Goal: Transaction & Acquisition: Purchase product/service

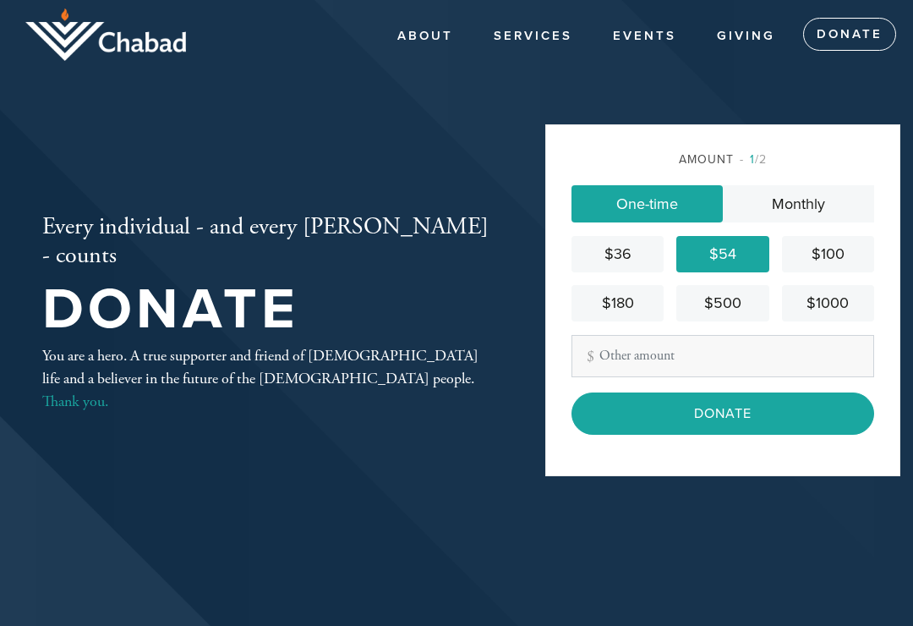
click at [729, 432] on input "Donate" at bounding box center [722, 413] width 303 height 42
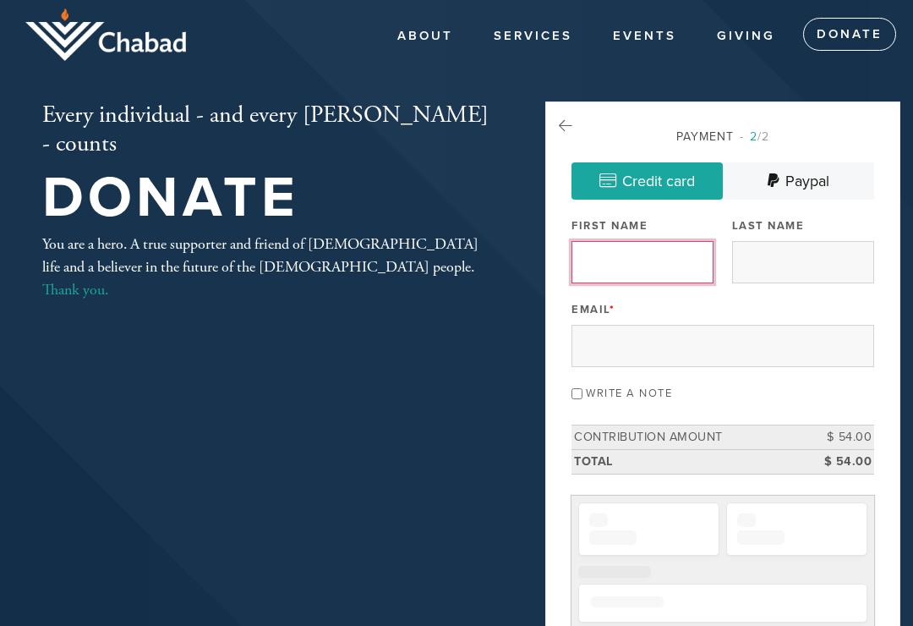
click at [629, 271] on input "First Name" at bounding box center [642, 262] width 142 height 42
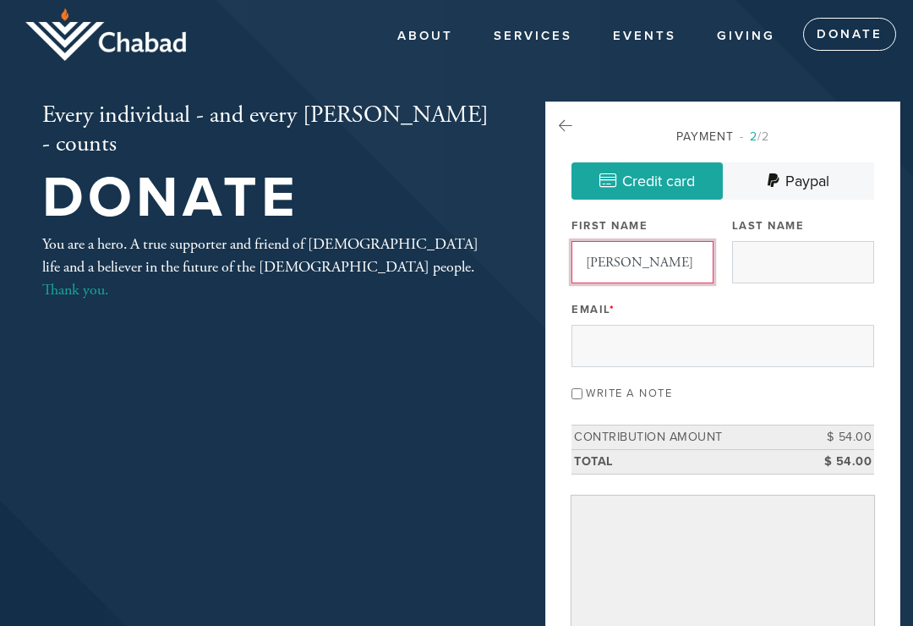
type input "[PERSON_NAME]"
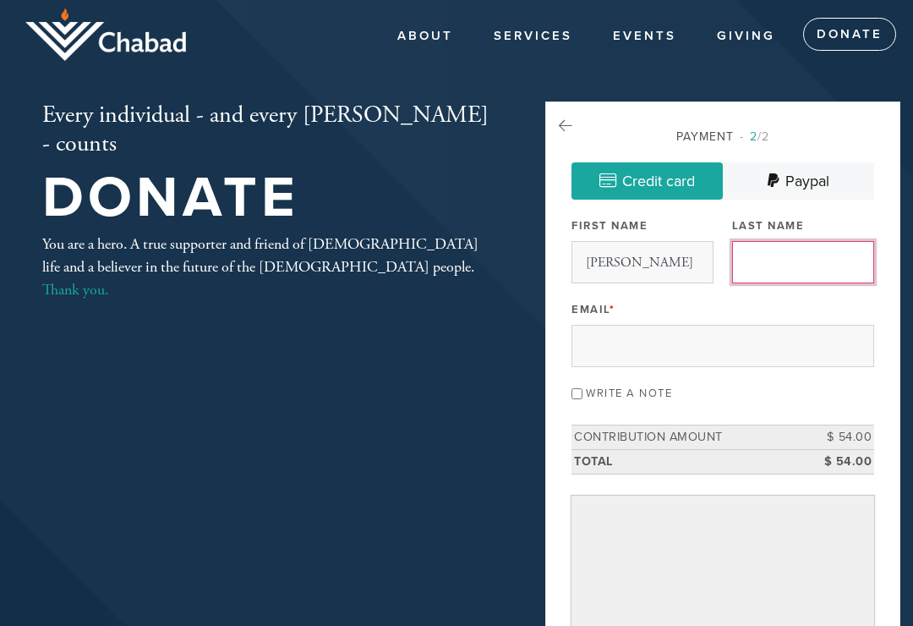
click at [790, 268] on input "Last Name" at bounding box center [803, 262] width 142 height 42
type input "[PERSON_NAME]"
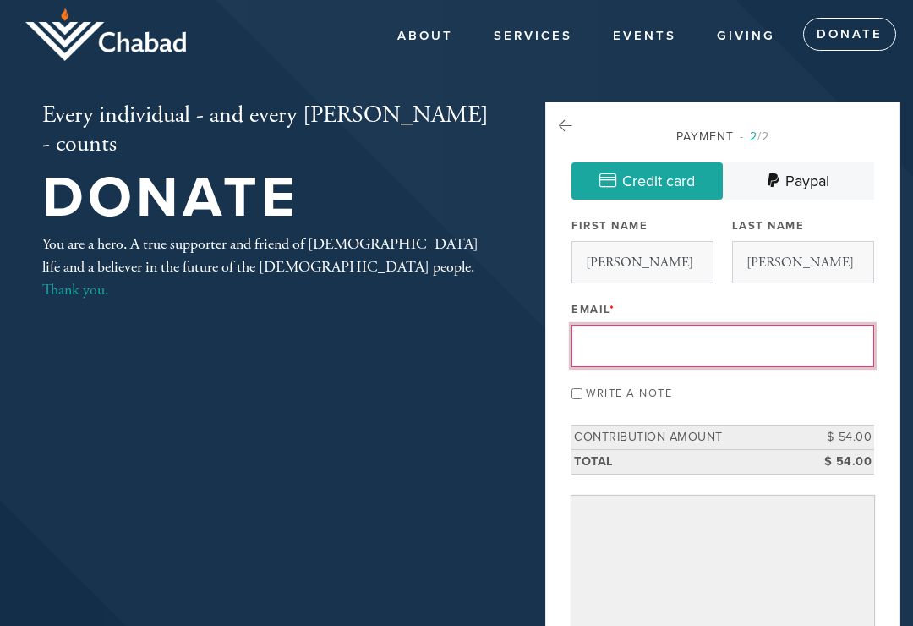
click at [599, 346] on input "Email *" at bounding box center [722, 346] width 303 height 42
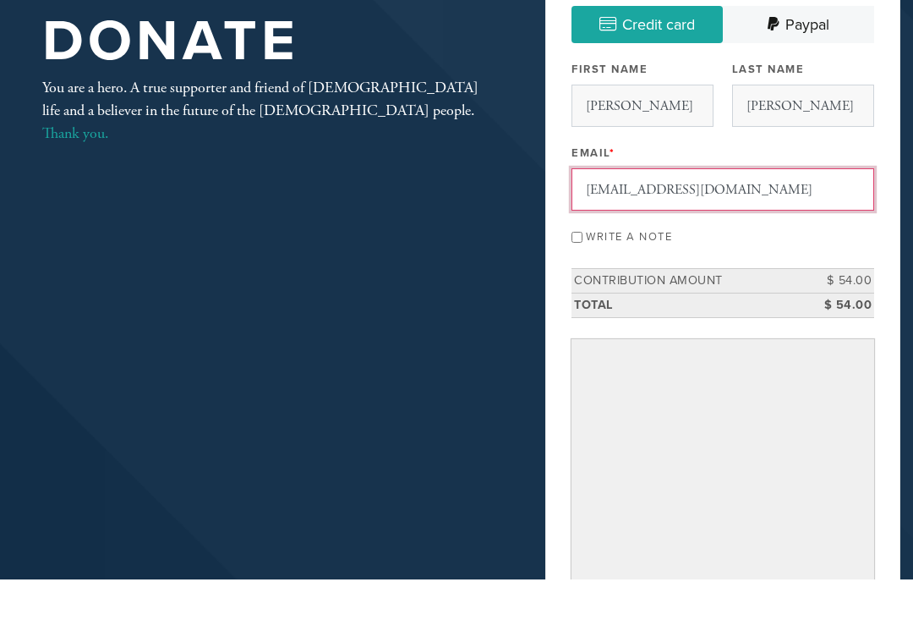
scroll to position [111, 0]
type input "[EMAIL_ADDRESS][DOMAIN_NAME]"
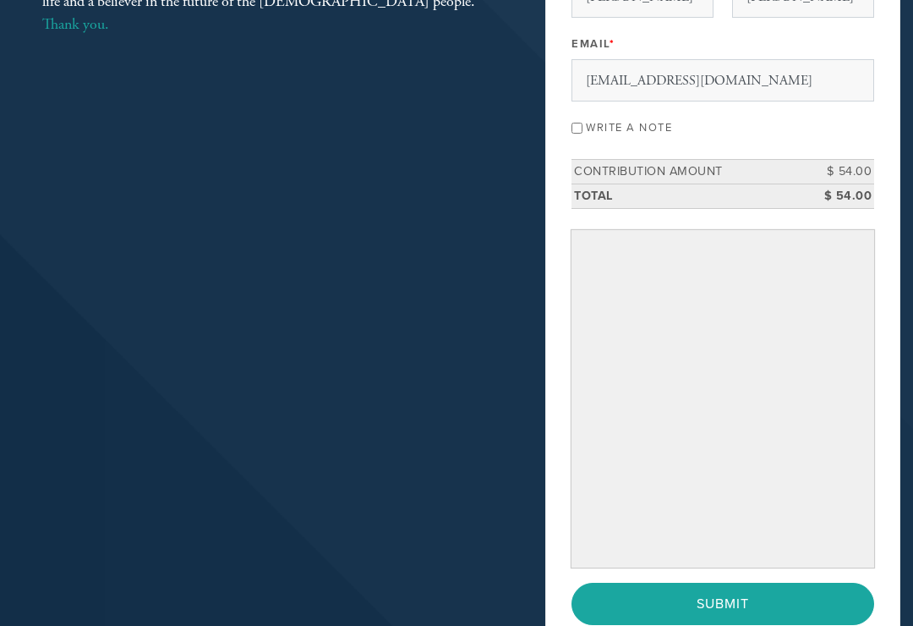
scroll to position [264, 0]
click at [590, 126] on label "Write a note" at bounding box center [629, 130] width 86 height 14
click at [582, 126] on input "Write a note" at bounding box center [576, 129] width 11 height 11
checkbox input "true"
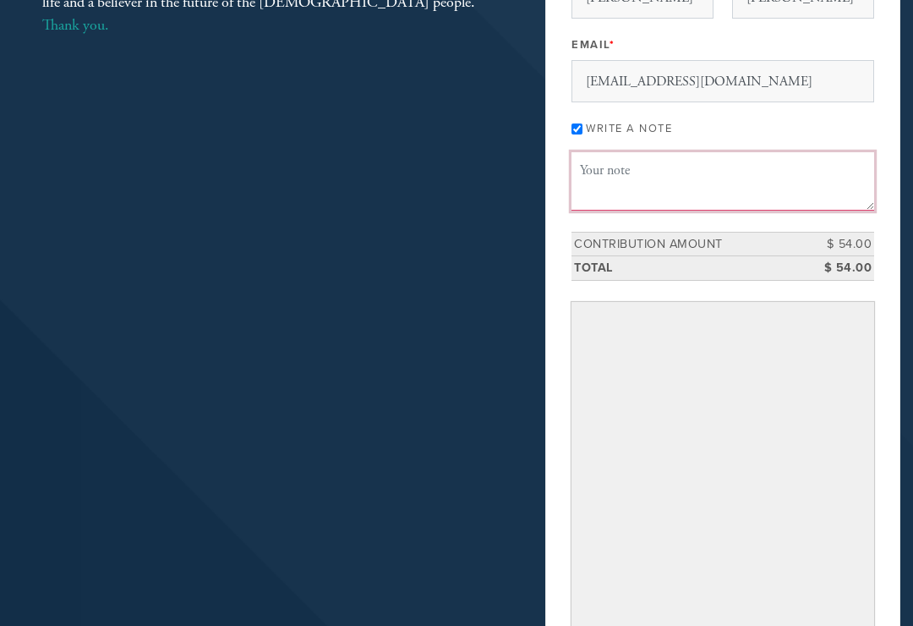
click at [603, 187] on textarea "Message or dedication" at bounding box center [722, 181] width 303 height 57
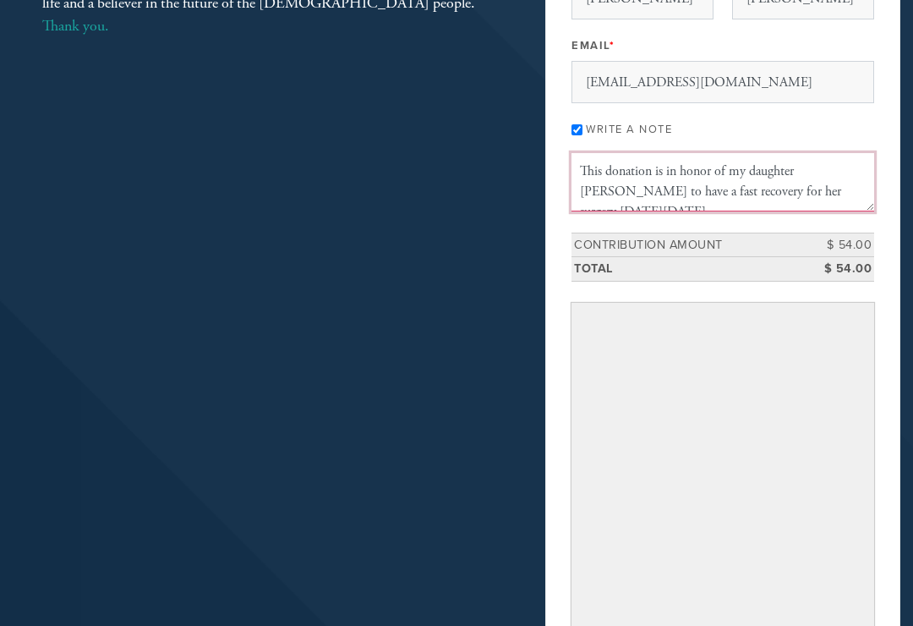
scroll to position [11, 0]
click at [756, 181] on textarea "This donation is in honor of my daughter [PERSON_NAME] to have a fast recovery …" at bounding box center [722, 181] width 303 height 57
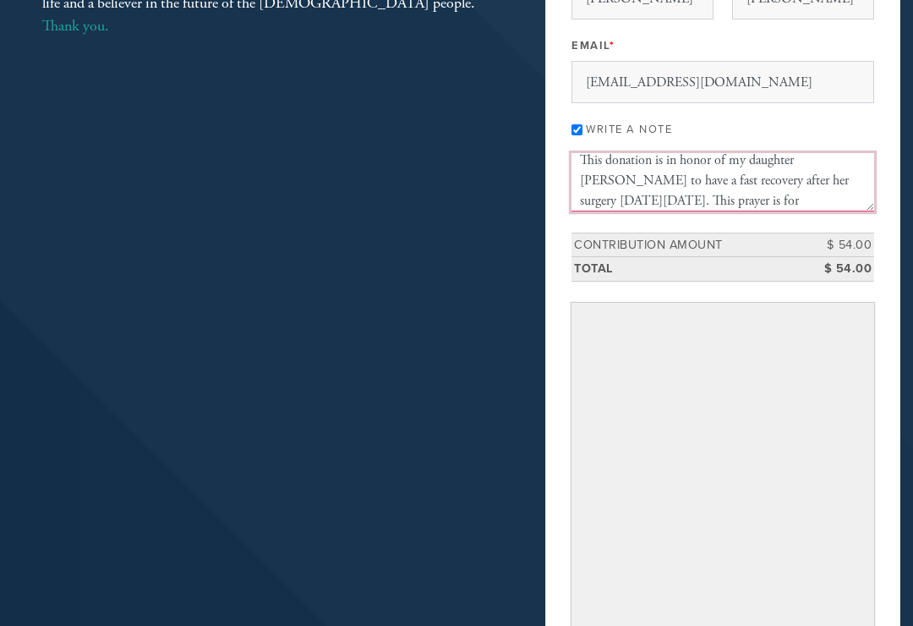
click at [812, 200] on textarea "This donation is in honor of my daughter [PERSON_NAME] to have a fast recovery …" at bounding box center [722, 181] width 303 height 57
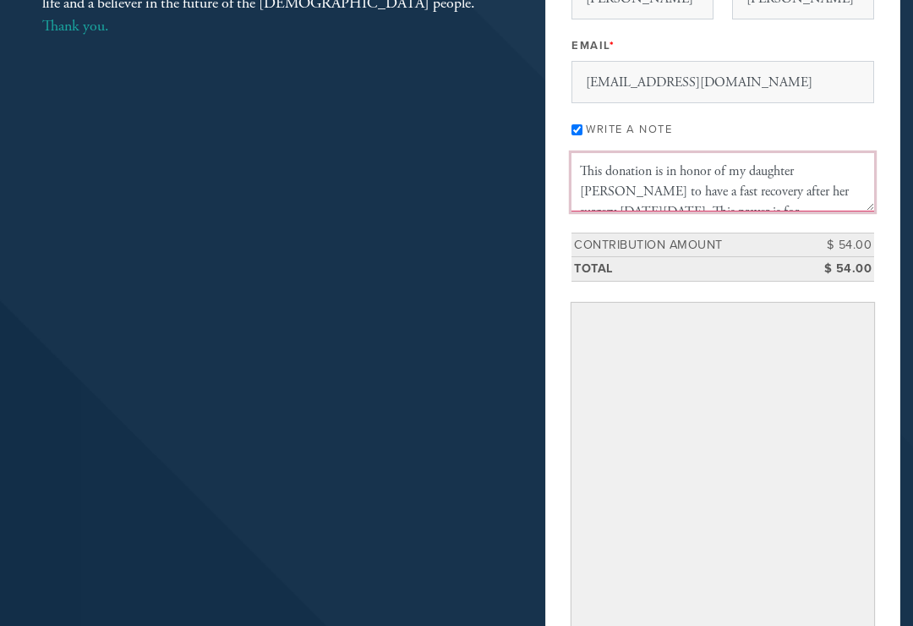
scroll to position [0, 0]
click at [741, 167] on textarea "This donation is in honor of my daughter [PERSON_NAME] to have a fast recovery …" at bounding box center [722, 181] width 303 height 57
click at [848, 177] on textarea "This donation is for my daughter [PERSON_NAME] to have a fast recovery after he…" at bounding box center [722, 181] width 303 height 57
click at [854, 201] on textarea "This donation is for my daughter [PERSON_NAME] to have a fast recovery after he…" at bounding box center [722, 181] width 303 height 57
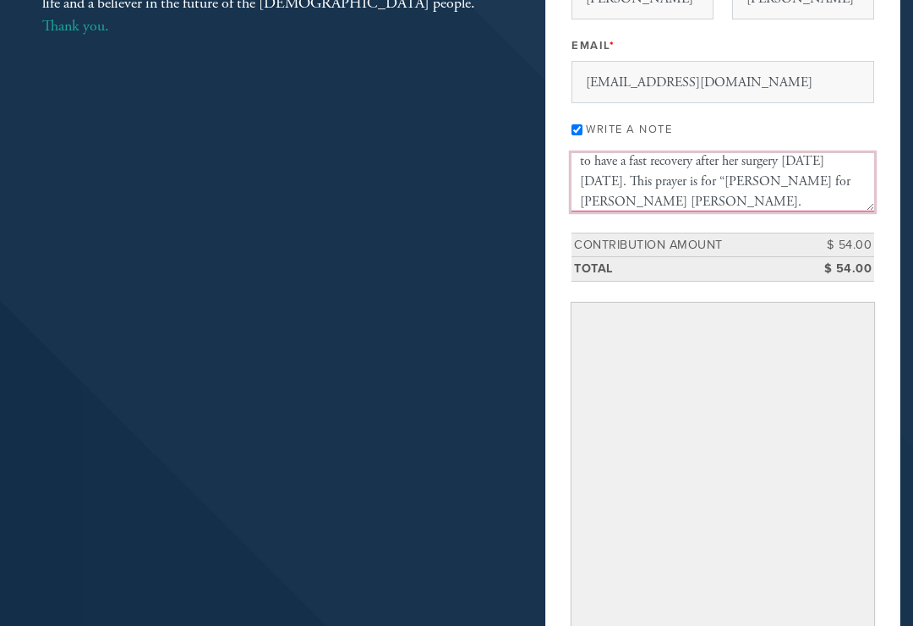
scroll to position [35, 0]
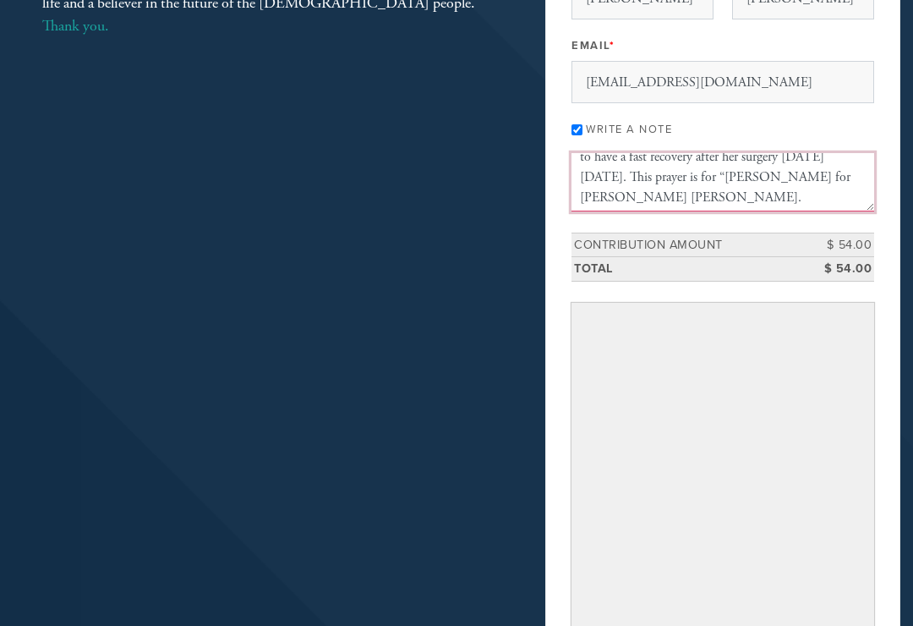
click at [723, 201] on textarea "This donation is for my daughter [PERSON_NAME] to have a fast recovery after he…" at bounding box center [722, 181] width 303 height 57
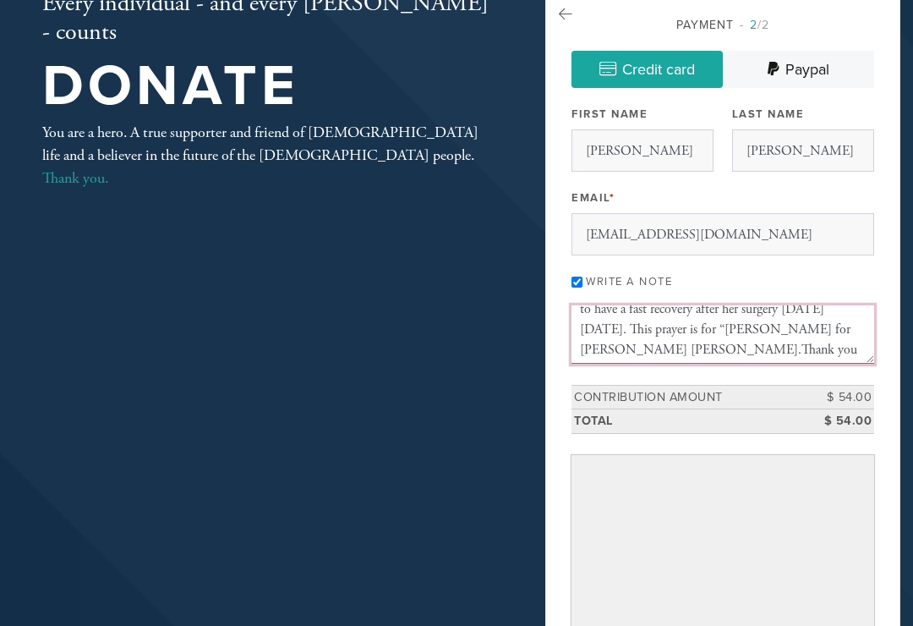
scroll to position [0, 0]
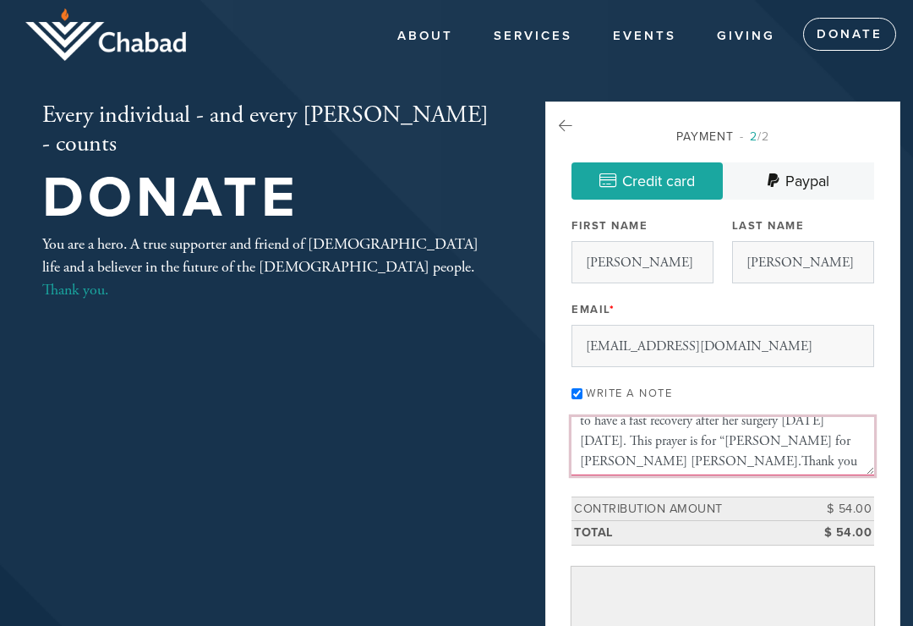
type textarea "This donation is for my daughter [PERSON_NAME] to have a fast recovery after he…"
click at [837, 394] on div "Write a note" at bounding box center [722, 391] width 303 height 23
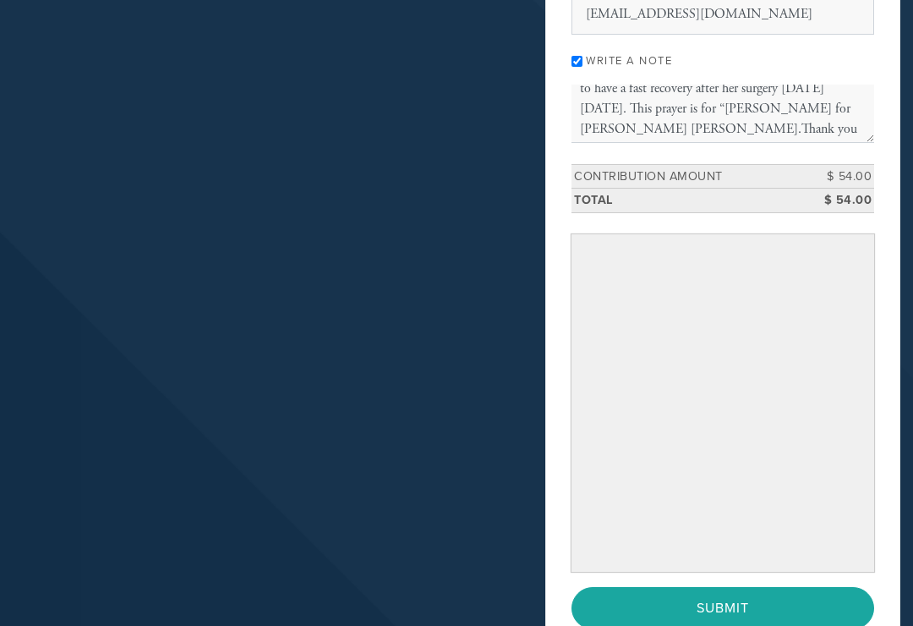
scroll to position [332, 0]
click at [715, 598] on input "Submit" at bounding box center [722, 608] width 303 height 42
